Goal: Task Accomplishment & Management: Complete application form

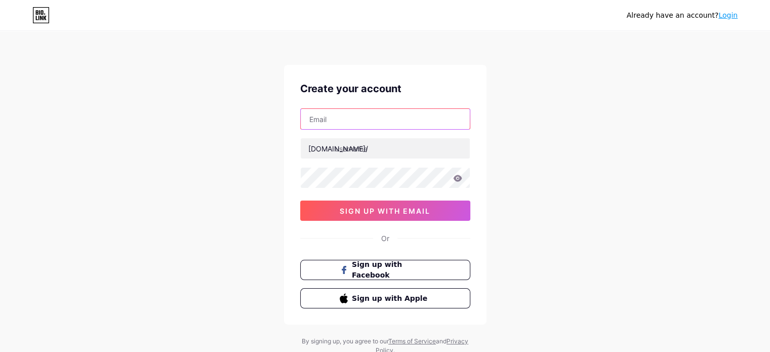
drag, startPoint x: 337, startPoint y: 117, endPoint x: 341, endPoint y: 126, distance: 9.8
click at [337, 117] on input "text" at bounding box center [385, 119] width 169 height 20
type input "[DOMAIN_NAME][EMAIL_ADDRESS][DOMAIN_NAME]"
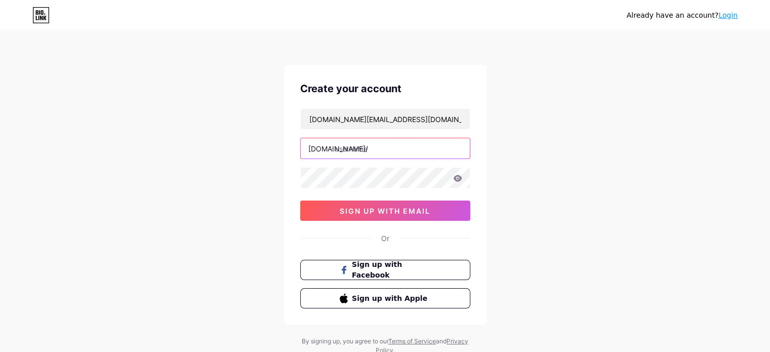
click at [364, 152] on input "text" at bounding box center [385, 148] width 169 height 20
type input "dreamdolls"
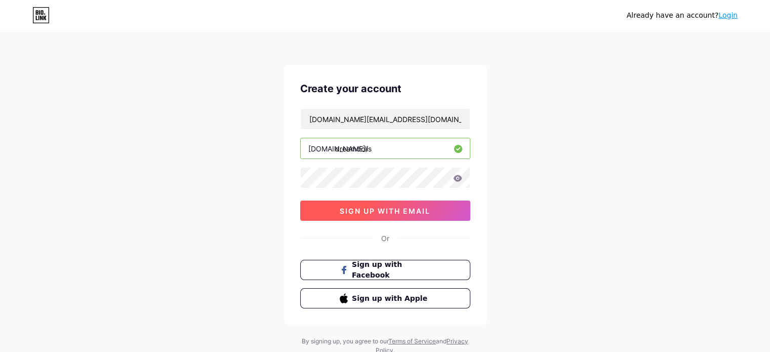
click at [354, 216] on button "sign up with email" at bounding box center [385, 211] width 170 height 20
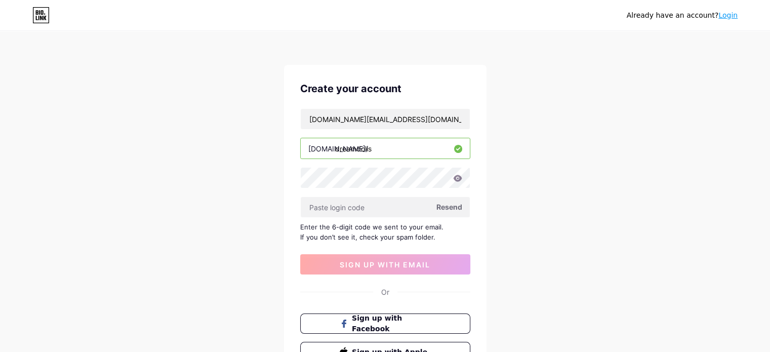
click at [454, 207] on span "Resend" at bounding box center [449, 207] width 26 height 11
click at [364, 208] on input "text" at bounding box center [385, 207] width 169 height 20
paste input "650254"
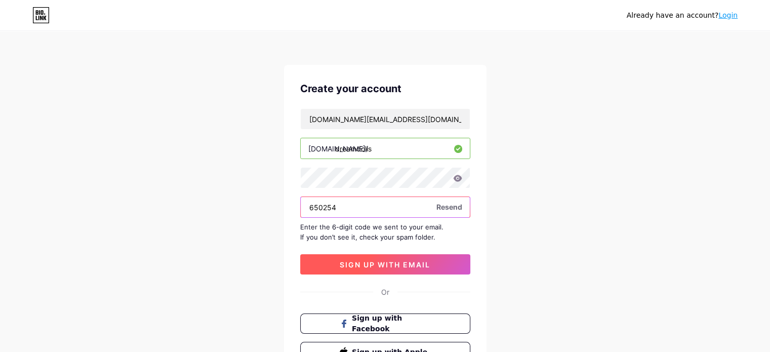
type input "650254"
click at [357, 269] on button "sign up with email" at bounding box center [385, 264] width 170 height 20
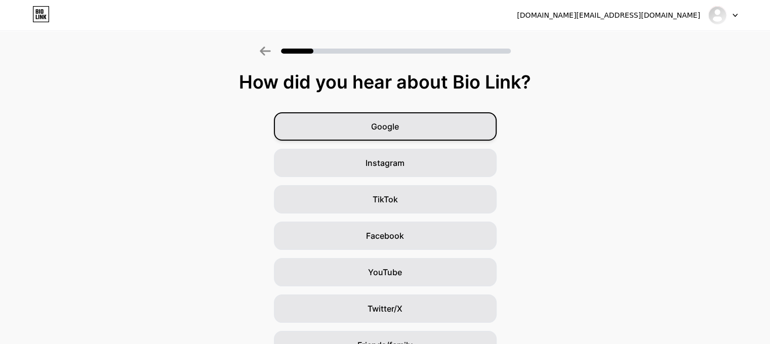
click at [438, 129] on div "Google" at bounding box center [385, 126] width 223 height 28
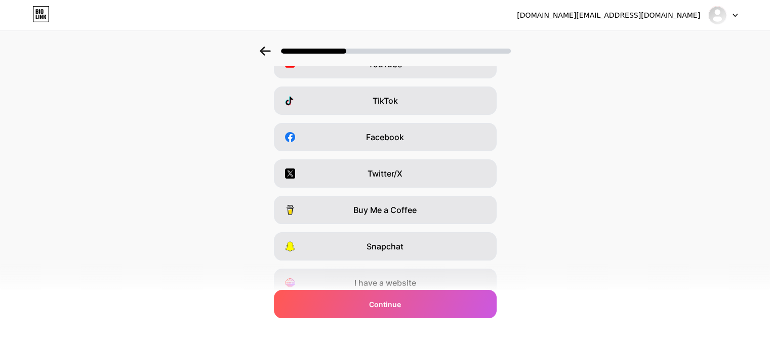
scroll to position [143, 0]
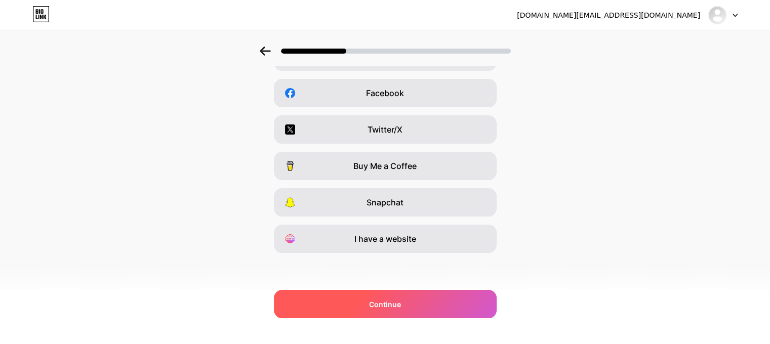
click at [392, 304] on span "Continue" at bounding box center [385, 304] width 32 height 11
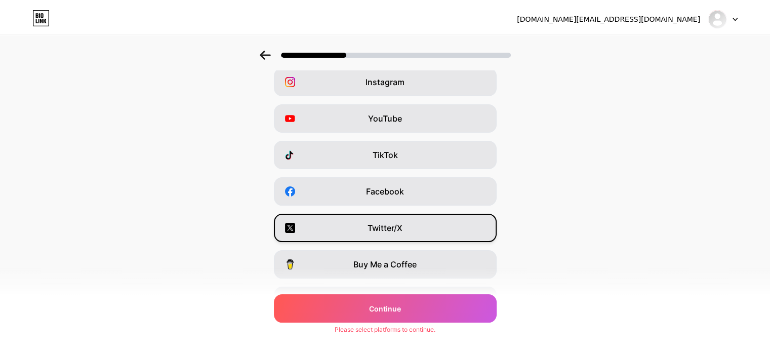
scroll to position [0, 0]
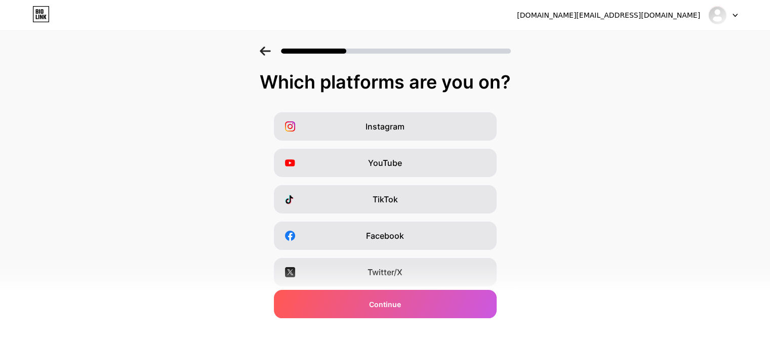
click at [403, 145] on div "Instagram YouTube TikTok Facebook Twitter/X Buy Me a Coffee Snapchat I have a w…" at bounding box center [385, 254] width 760 height 284
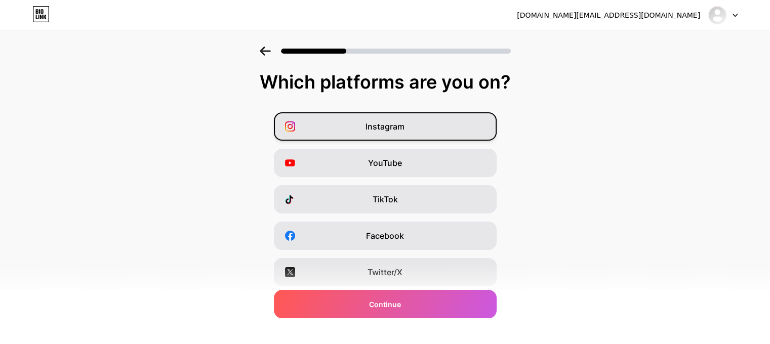
click at [445, 122] on div "Instagram" at bounding box center [385, 126] width 223 height 28
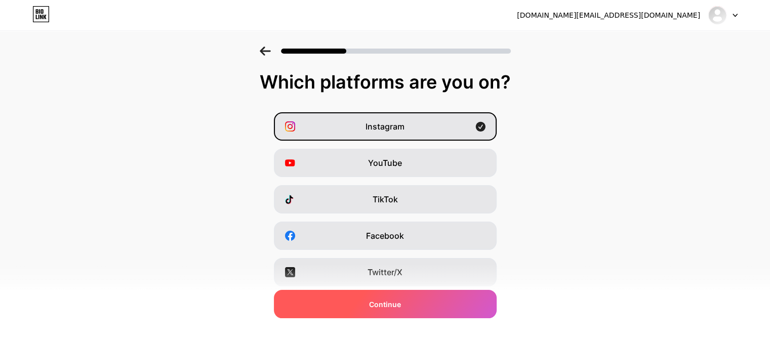
click at [379, 307] on span "Continue" at bounding box center [385, 304] width 32 height 11
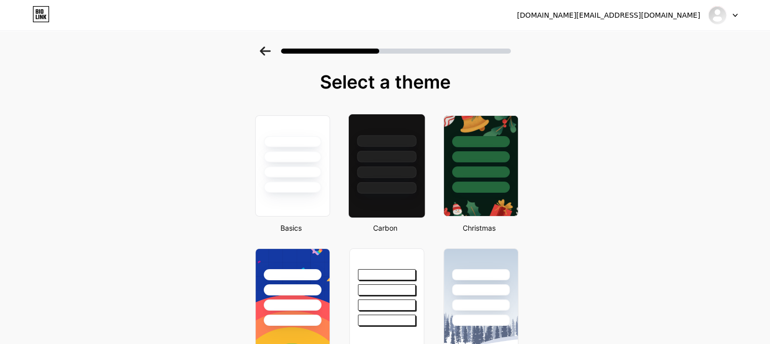
click at [385, 159] on div at bounding box center [386, 157] width 59 height 12
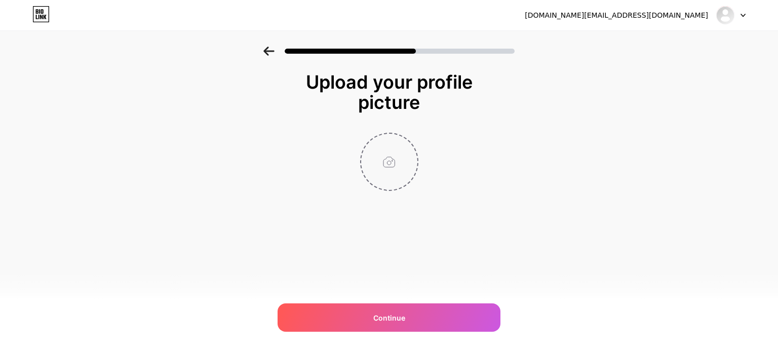
click at [383, 159] on input "file" at bounding box center [389, 162] width 56 height 56
type input "C:\fakepath\ChatGPT Image [DATE], 10_34_32 PM.png"
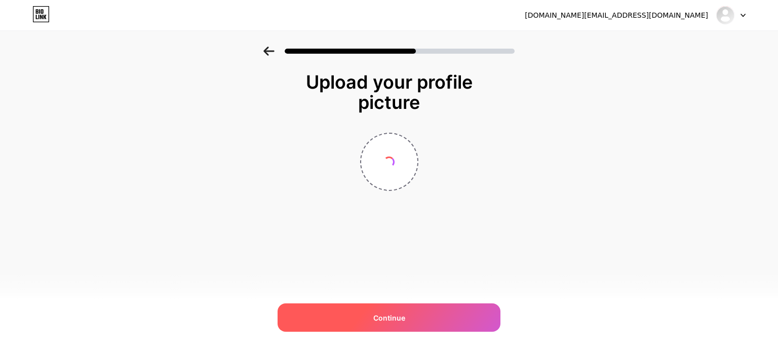
click at [461, 317] on div "Continue" at bounding box center [388, 317] width 223 height 28
click at [460, 317] on div "Continue" at bounding box center [388, 317] width 223 height 28
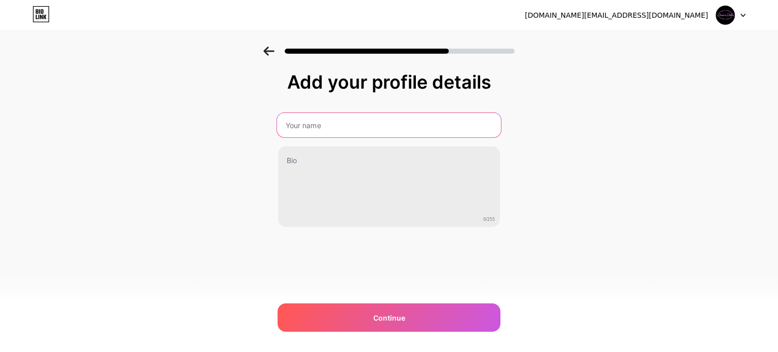
drag, startPoint x: 391, startPoint y: 124, endPoint x: 394, endPoint y: 137, distance: 13.6
click at [391, 124] on input "text" at bounding box center [389, 125] width 224 height 24
type input "Dream dolls"
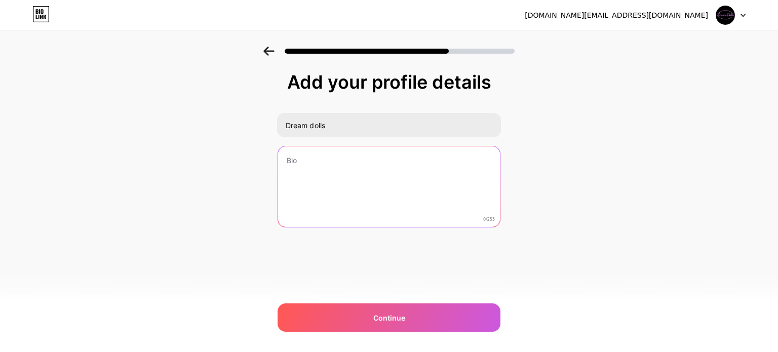
click at [332, 172] on textarea at bounding box center [389, 187] width 222 height 82
paste textarea "[URL] is a next-gen platform where you create and connect with personalized AI …"
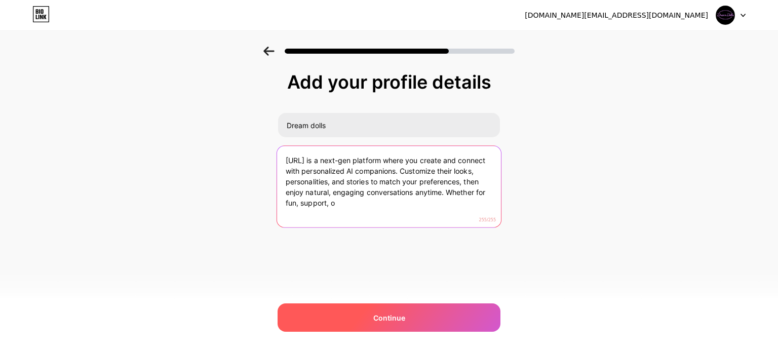
type textarea "[URL] is a next-gen platform where you create and connect with personalized AI …"
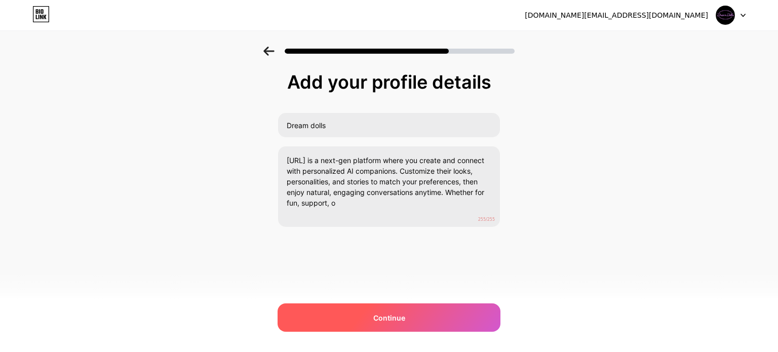
click at [457, 311] on div "Continue" at bounding box center [388, 317] width 223 height 28
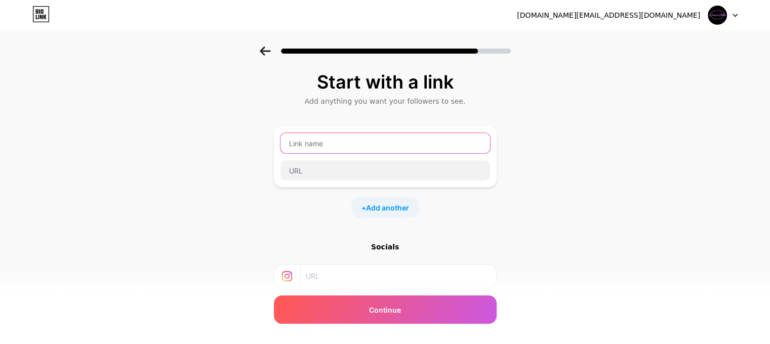
click at [374, 142] on input "text" at bounding box center [386, 143] width 210 height 20
type input "Dream dolls"
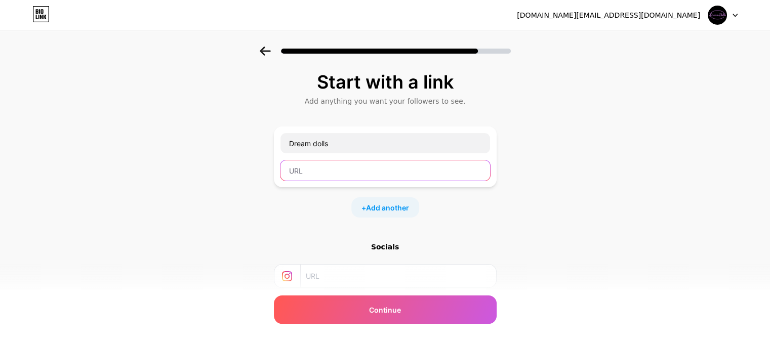
click at [375, 164] on input "text" at bounding box center [386, 171] width 210 height 20
paste input "[URL]"
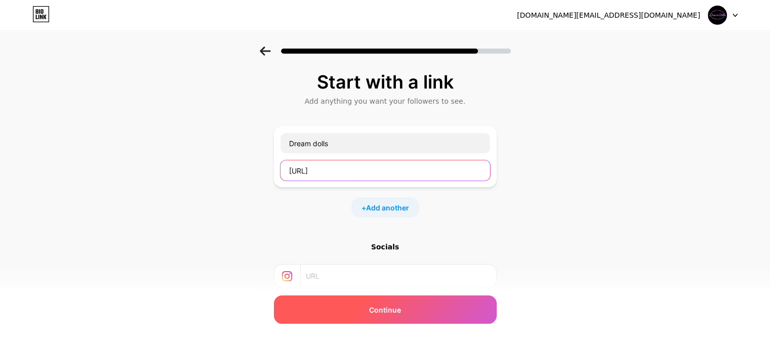
type input "[URL]"
click at [375, 311] on span "Continue" at bounding box center [385, 310] width 32 height 11
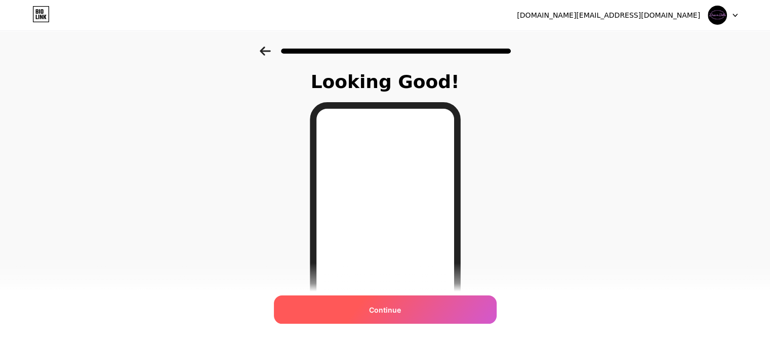
click at [425, 307] on div "Continue" at bounding box center [385, 310] width 223 height 28
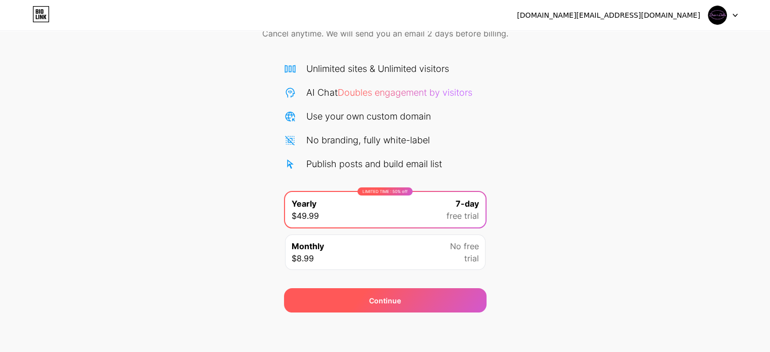
scroll to position [55, 0]
click at [385, 300] on div "Continue" at bounding box center [385, 300] width 32 height 11
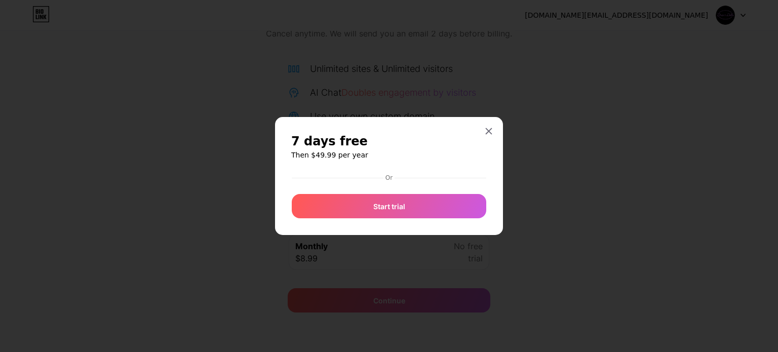
click at [729, 14] on div at bounding box center [389, 176] width 778 height 352
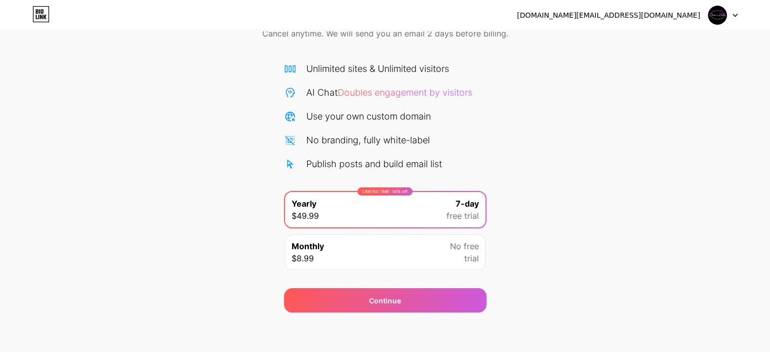
click at [729, 14] on div at bounding box center [722, 15] width 29 height 18
click at [43, 14] on icon at bounding box center [40, 14] width 17 height 16
